Goal: Information Seeking & Learning: Learn about a topic

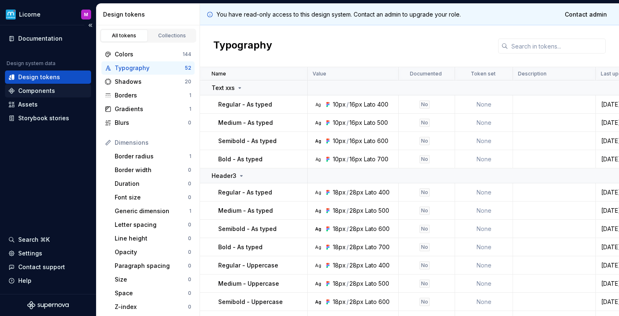
click at [53, 93] on div "Components" at bounding box center [36, 91] width 37 height 8
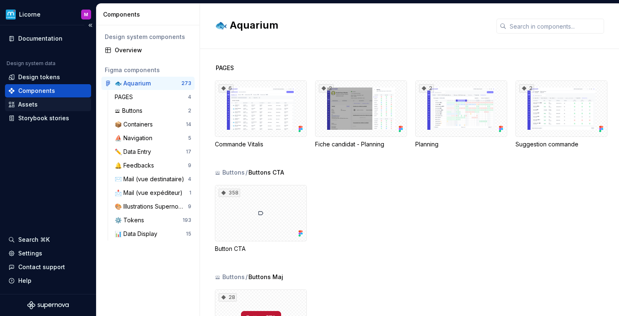
click at [41, 110] on div "Assets" at bounding box center [48, 104] width 86 height 13
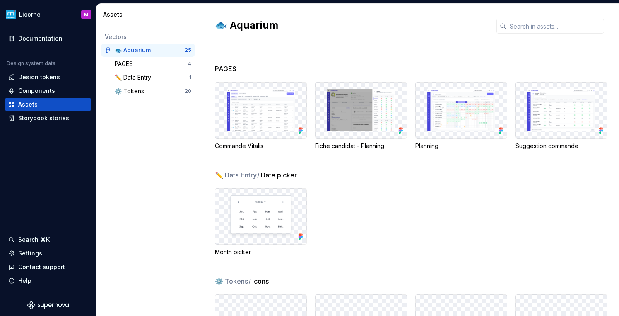
scroll to position [0, 0]
click at [242, 120] on img at bounding box center [261, 110] width 68 height 42
click at [260, 225] on img at bounding box center [261, 216] width 78 height 42
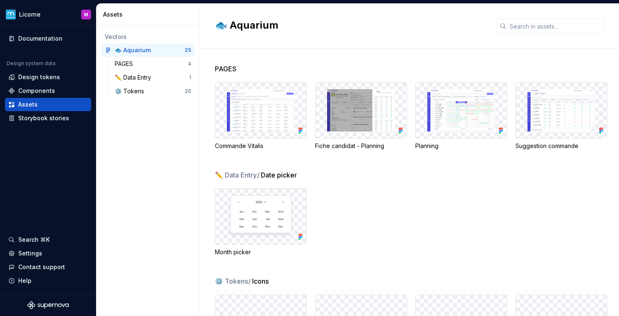
click at [260, 225] on img at bounding box center [261, 216] width 78 height 42
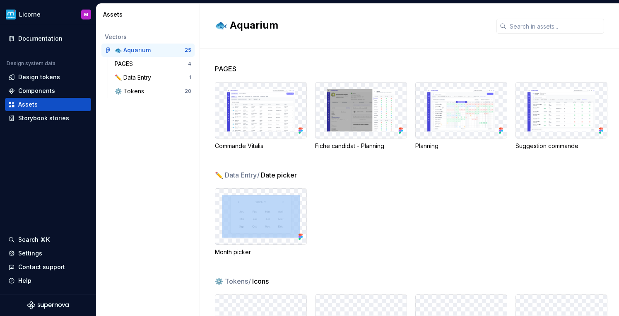
click at [373, 203] on div "Month picker" at bounding box center [417, 222] width 404 height 68
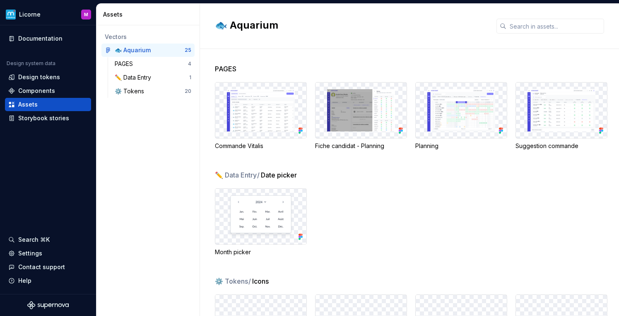
click at [274, 180] on div "✏️ Data Entry / Date picker Month picker" at bounding box center [417, 223] width 404 height 106
click at [232, 241] on div at bounding box center [260, 217] width 91 height 56
click at [27, 84] on div "Design system data Design tokens Components Assets Storybook stories" at bounding box center [48, 92] width 86 height 65
click at [30, 79] on div "Design tokens" at bounding box center [39, 77] width 42 height 8
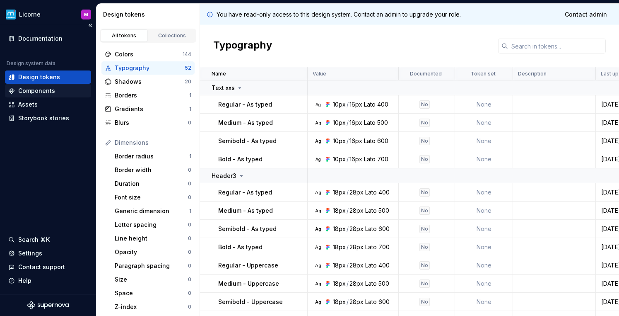
click at [29, 86] on div "Components" at bounding box center [48, 90] width 86 height 13
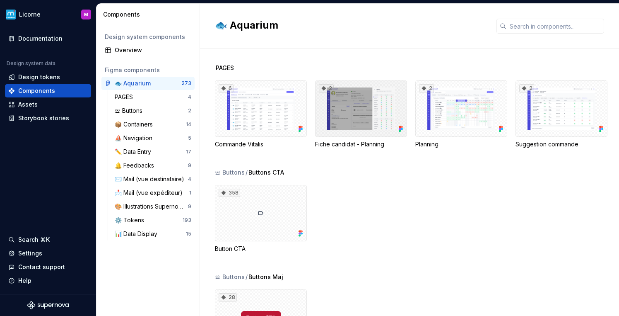
click at [363, 97] on div "2" at bounding box center [361, 108] width 92 height 56
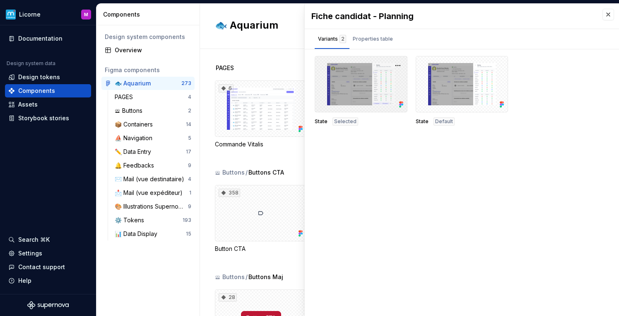
click at [350, 96] on div at bounding box center [361, 84] width 93 height 56
click at [369, 45] on div "Properties table" at bounding box center [373, 38] width 47 height 13
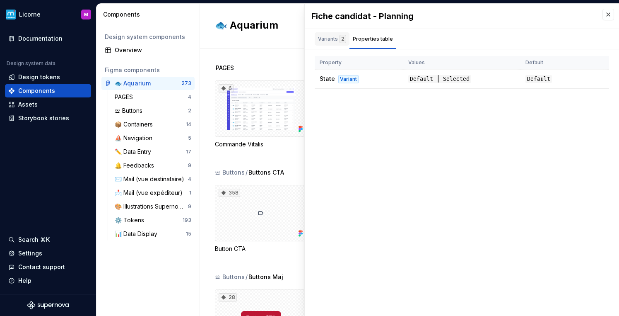
click at [322, 48] on div "button" at bounding box center [332, 48] width 35 height 1
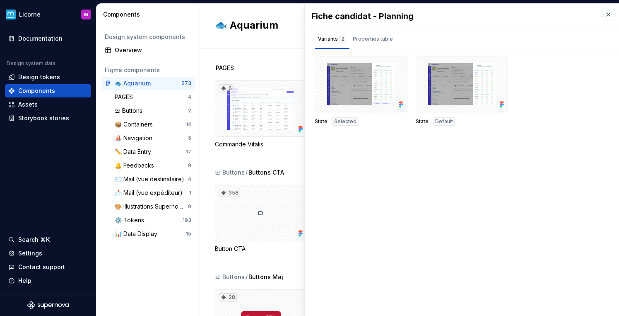
click at [342, 121] on span "Selected" at bounding box center [345, 121] width 22 height 7
click at [376, 44] on div "Properties table" at bounding box center [373, 38] width 47 height 13
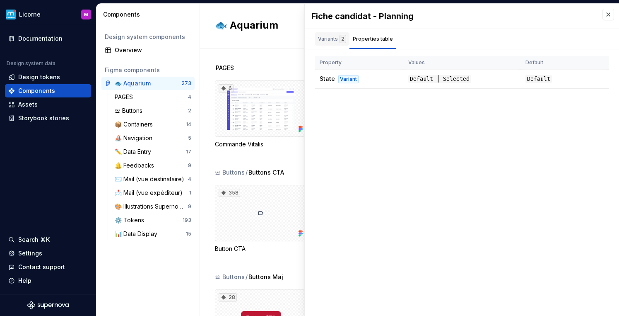
click at [334, 39] on div "Variants 2" at bounding box center [332, 39] width 28 height 8
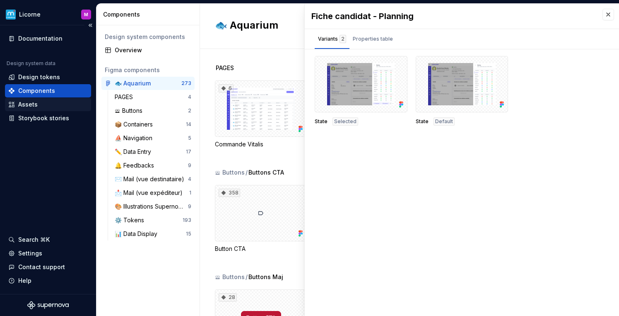
click at [21, 109] on div "Assets" at bounding box center [48, 104] width 86 height 13
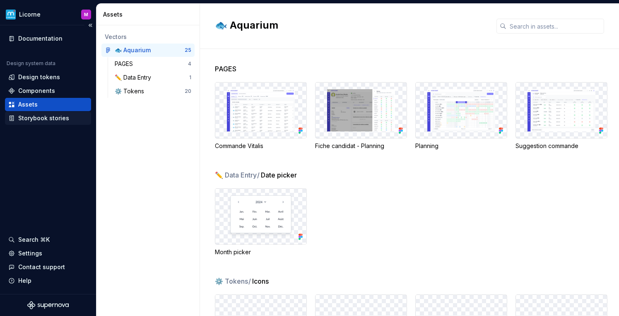
click at [25, 115] on div "Storybook stories" at bounding box center [43, 118] width 51 height 8
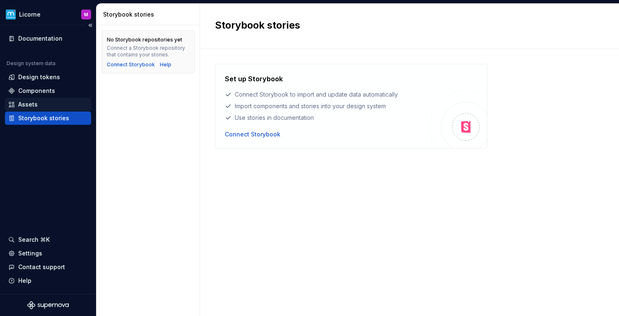
click at [27, 102] on div "Assets" at bounding box center [27, 104] width 19 height 8
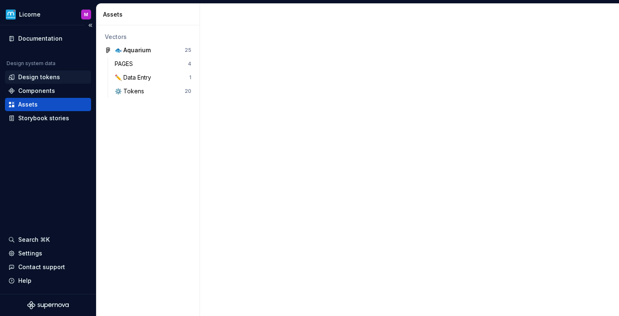
click at [34, 81] on div "Design tokens" at bounding box center [48, 76] width 86 height 13
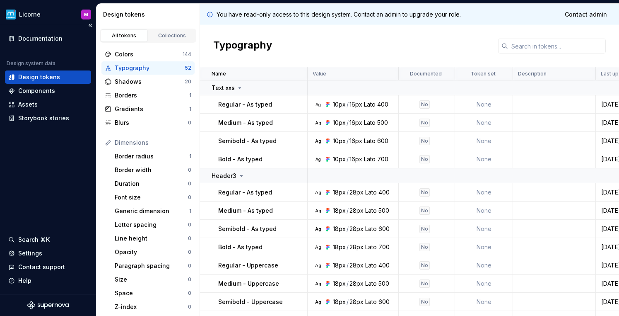
click at [35, 28] on div "Documentation Design system data Design tokens Components Assets Storybook stor…" at bounding box center [48, 159] width 96 height 269
click at [38, 34] on div "Documentation" at bounding box center [40, 38] width 44 height 8
